Goal: Find specific page/section: Find specific page/section

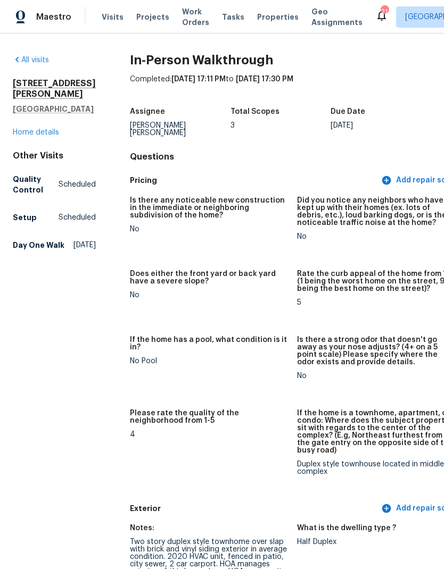
click at [182, 15] on span "Work Orders" at bounding box center [195, 16] width 27 height 21
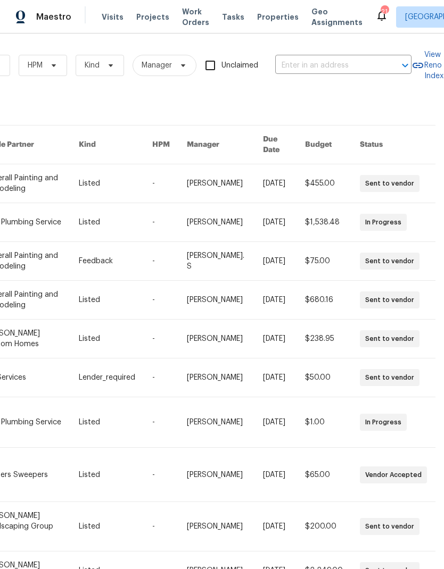
scroll to position [0, 175]
click at [323, 58] on input "text" at bounding box center [328, 65] width 106 height 16
type input "7925 boo"
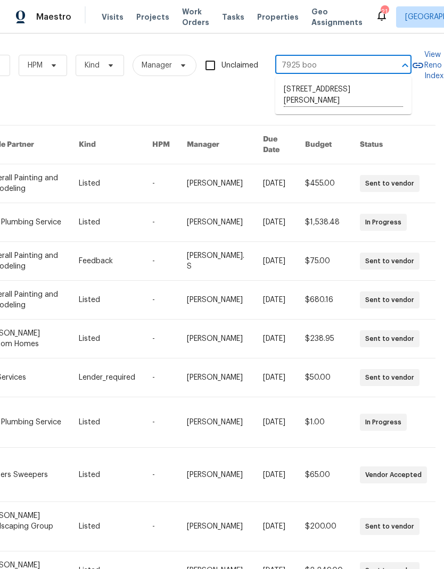
click at [303, 87] on li "[STREET_ADDRESS][PERSON_NAME]" at bounding box center [343, 95] width 136 height 29
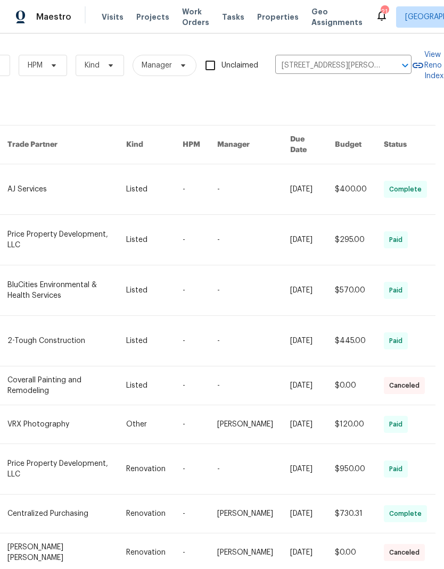
click at [29, 188] on link at bounding box center [66, 189] width 119 height 50
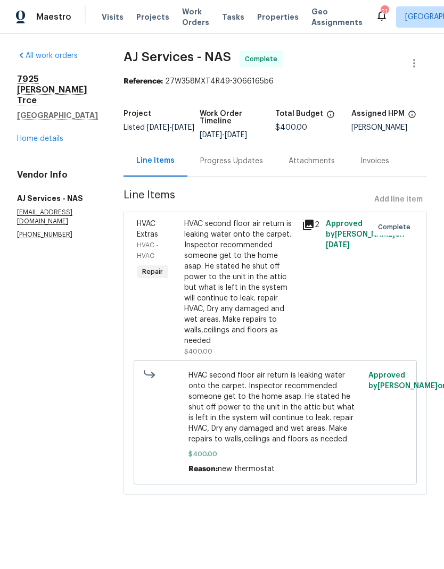
click at [36, 135] on link "Home details" at bounding box center [40, 138] width 46 height 7
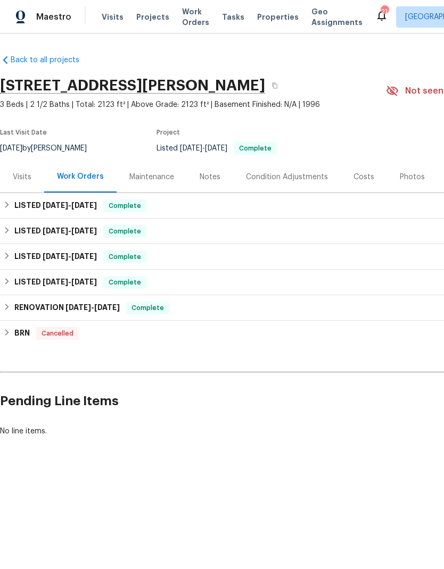
click at [204, 177] on div "Notes" at bounding box center [210, 177] width 21 height 11
